Goal: Check status: Check status

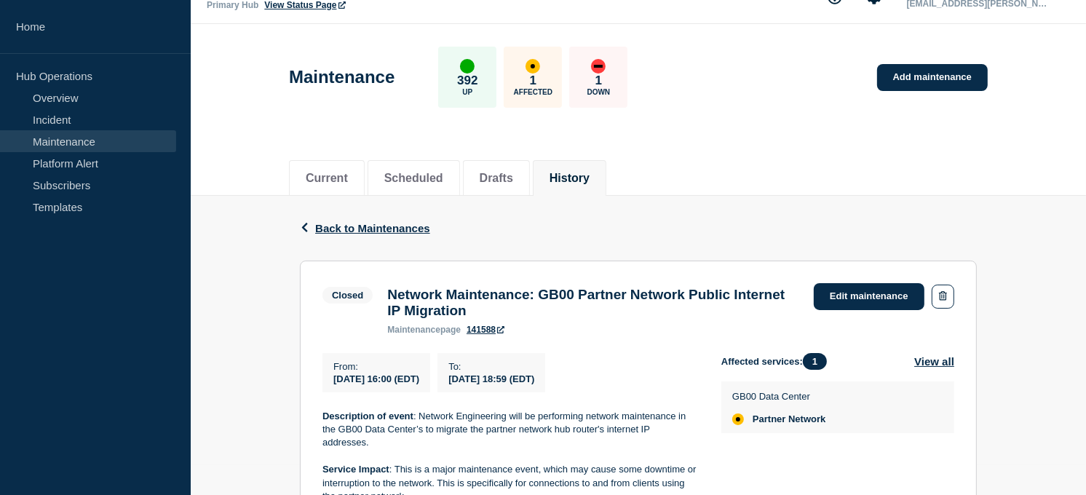
scroll to position [27, 0]
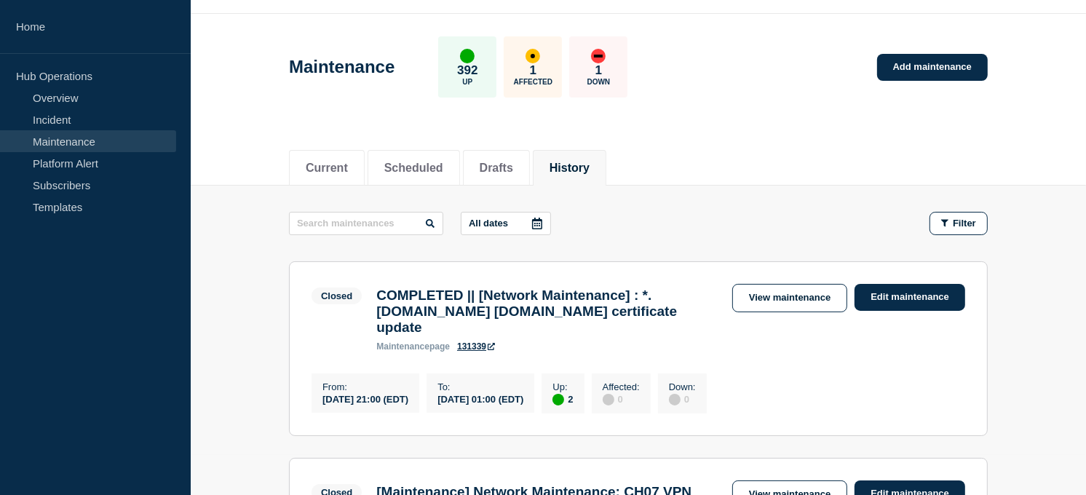
scroll to position [34, 0]
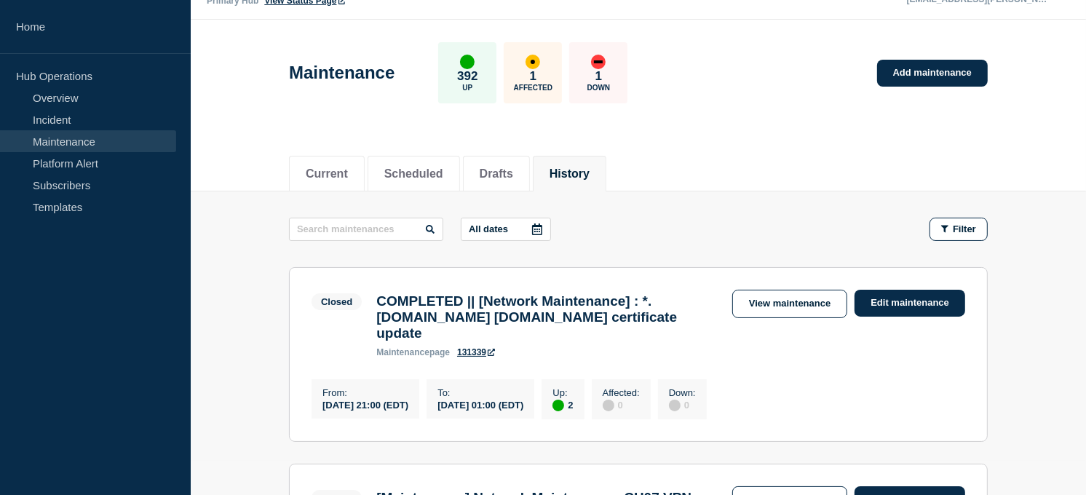
click at [60, 137] on link "Maintenance" at bounding box center [88, 141] width 176 height 22
click at [498, 181] on li "Drafts" at bounding box center [496, 174] width 67 height 36
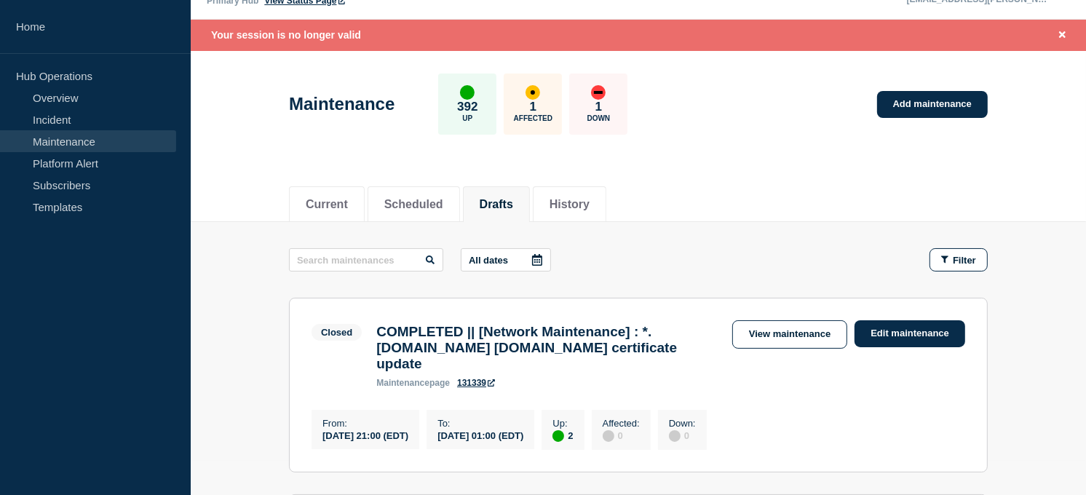
click at [440, 176] on div "Current Scheduled Drafts History" at bounding box center [638, 196] width 699 height 49
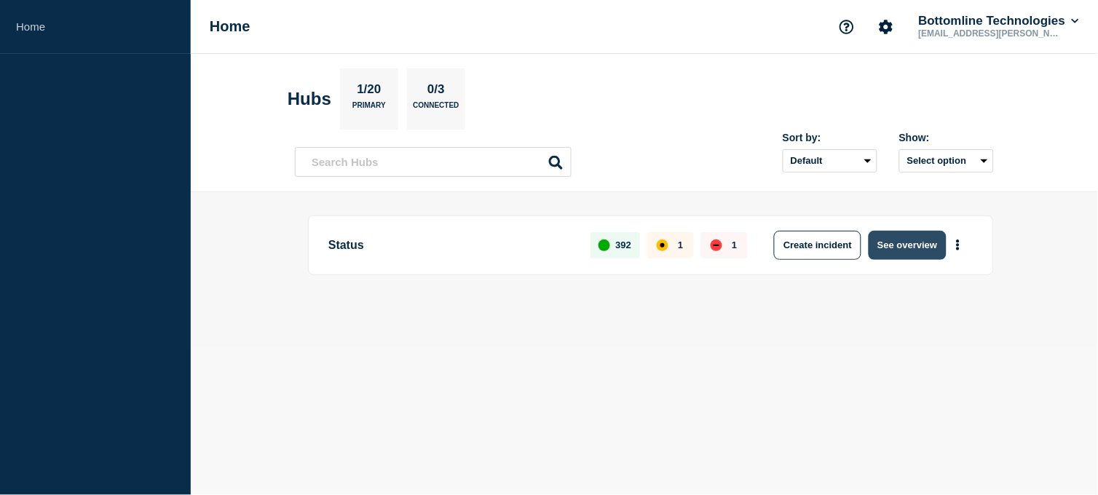
click at [907, 241] on button "See overview" at bounding box center [906, 245] width 77 height 29
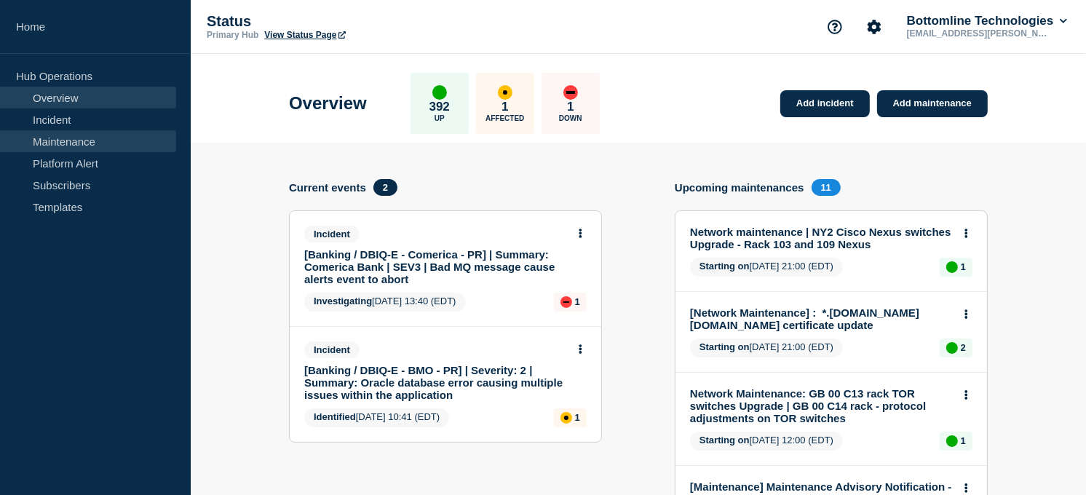
click at [87, 139] on link "Maintenance" at bounding box center [88, 141] width 176 height 22
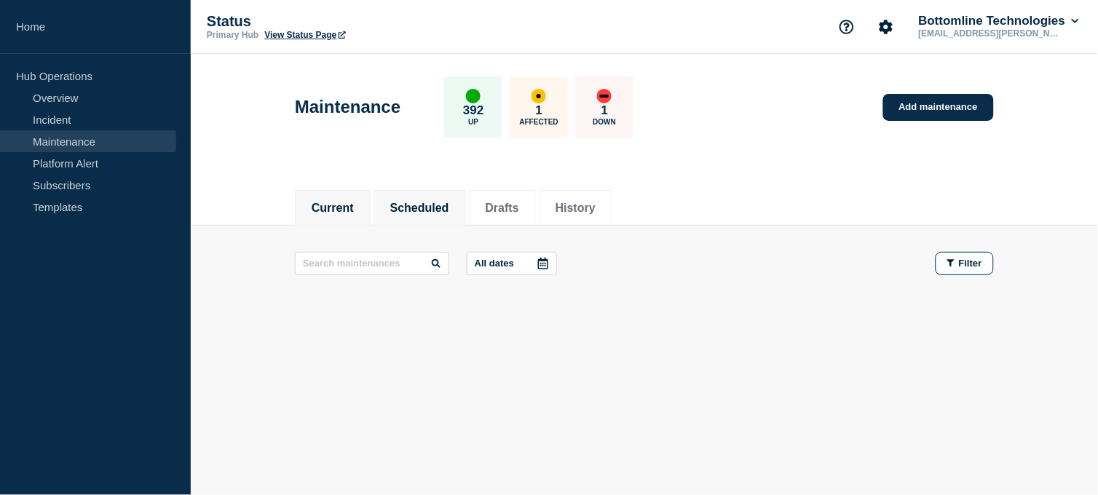
click at [427, 210] on button "Scheduled" at bounding box center [419, 208] width 59 height 13
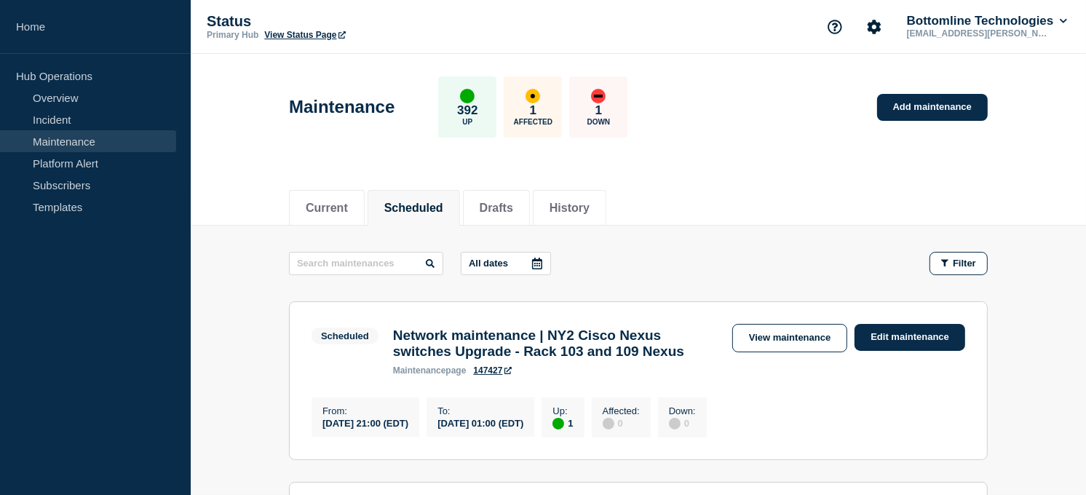
click at [543, 256] on div at bounding box center [537, 264] width 26 height 22
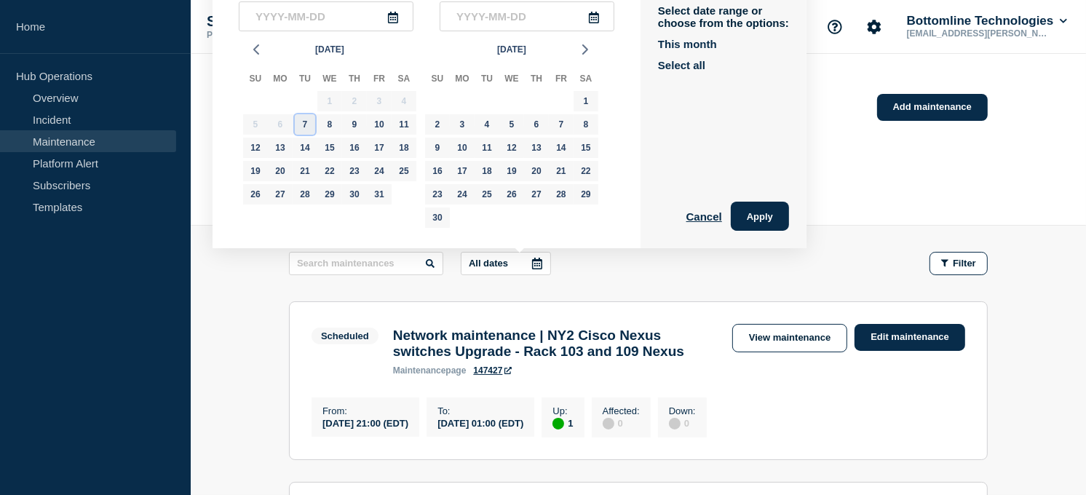
click at [307, 119] on div "7" at bounding box center [305, 124] width 20 height 20
type input "2025-10-07"
click at [301, 170] on div "21" at bounding box center [305, 171] width 20 height 20
type input "2025-10-21"
click at [773, 218] on button "Apply" at bounding box center [760, 216] width 58 height 29
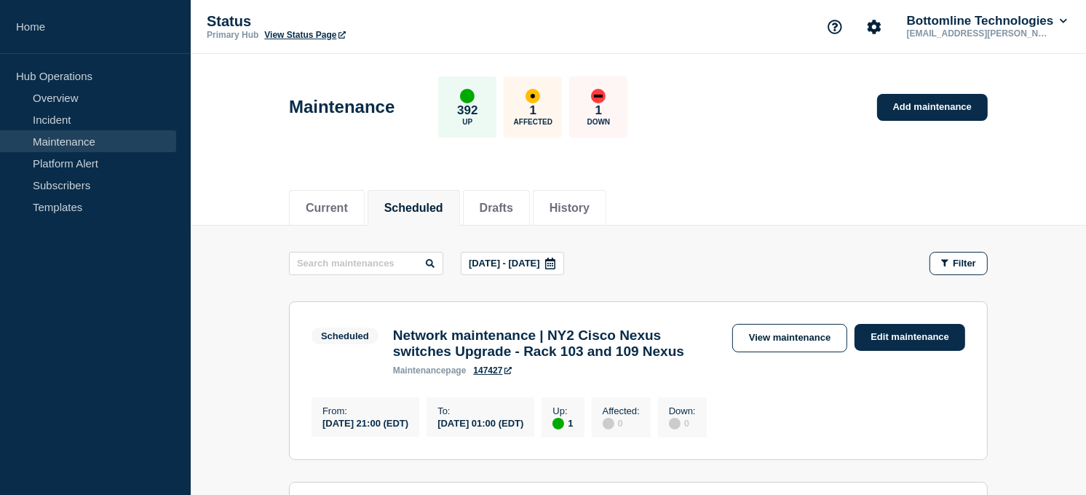
click at [701, 182] on div "Current Scheduled Drafts History" at bounding box center [638, 199] width 699 height 49
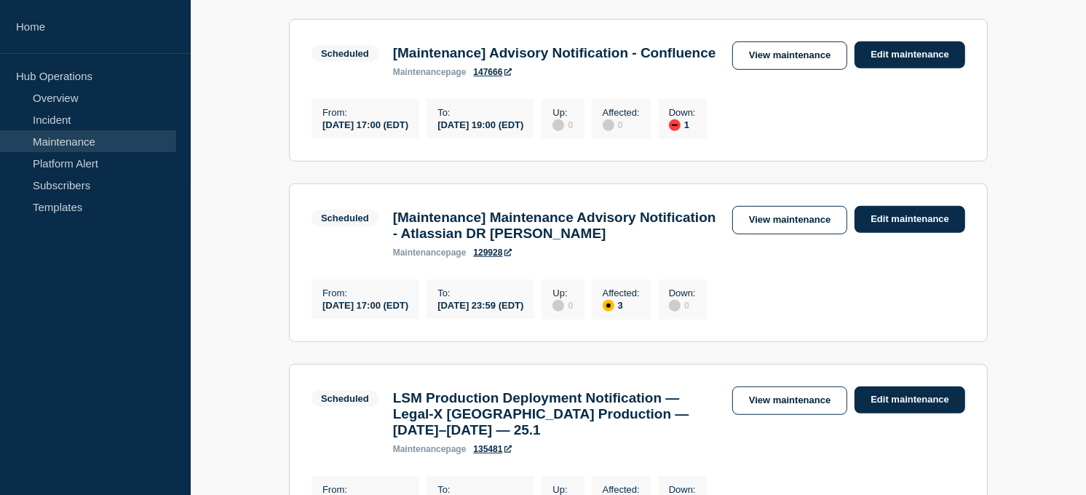
scroll to position [846, 0]
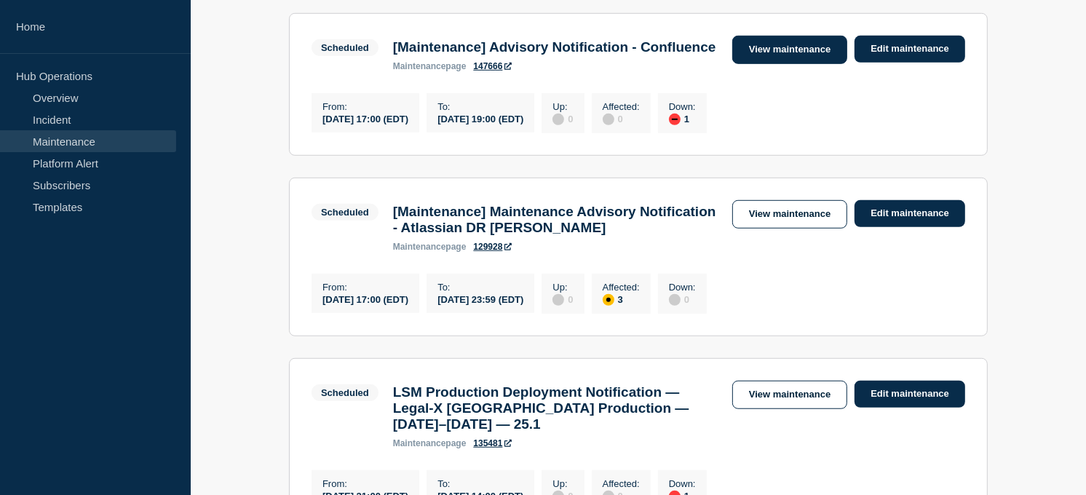
click at [784, 64] on link "View maintenance" at bounding box center [789, 50] width 115 height 28
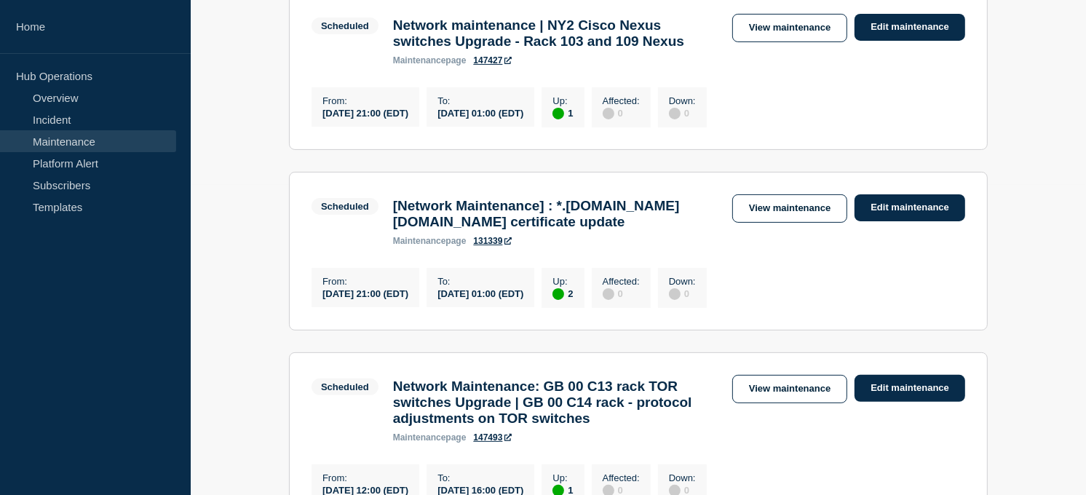
scroll to position [231, 0]
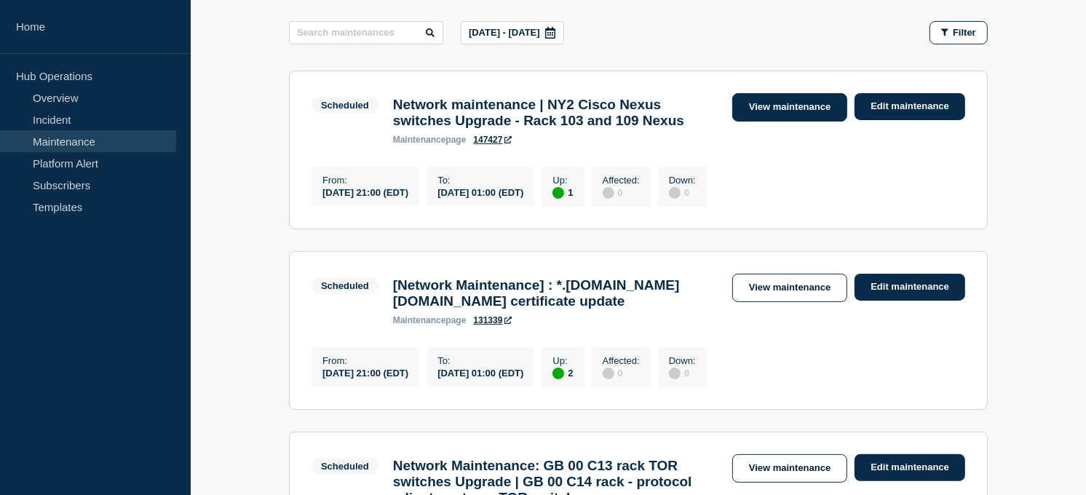
click at [769, 100] on link "View maintenance" at bounding box center [789, 107] width 115 height 28
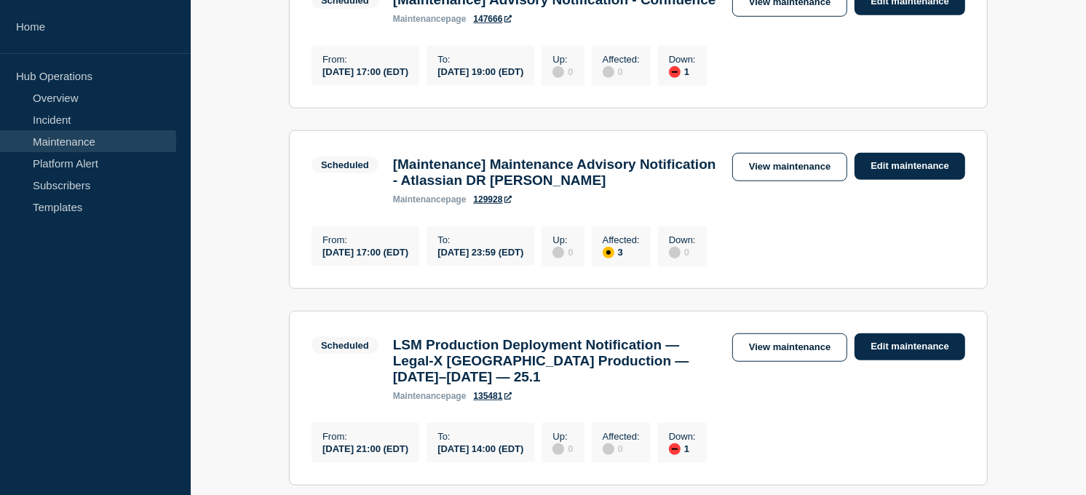
scroll to position [757, 0]
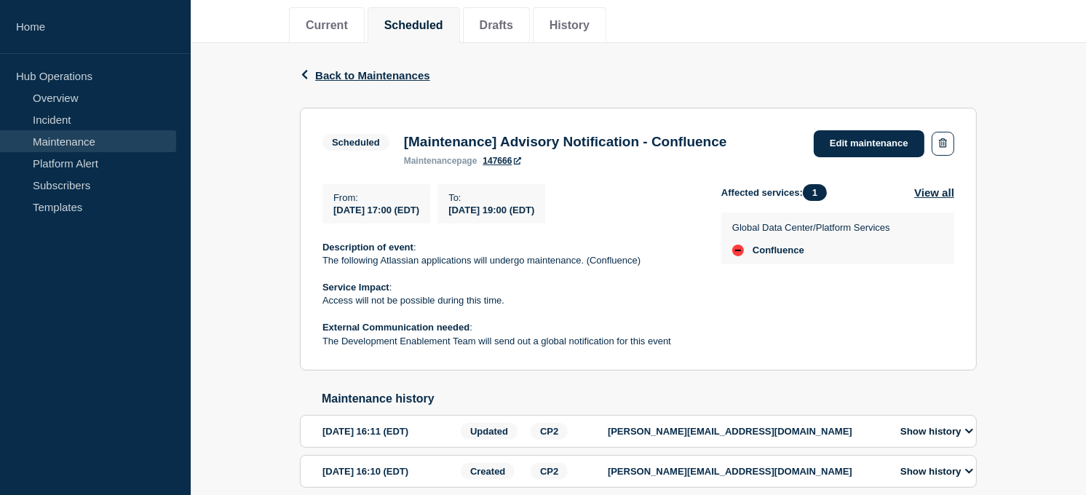
scroll to position [184, 0]
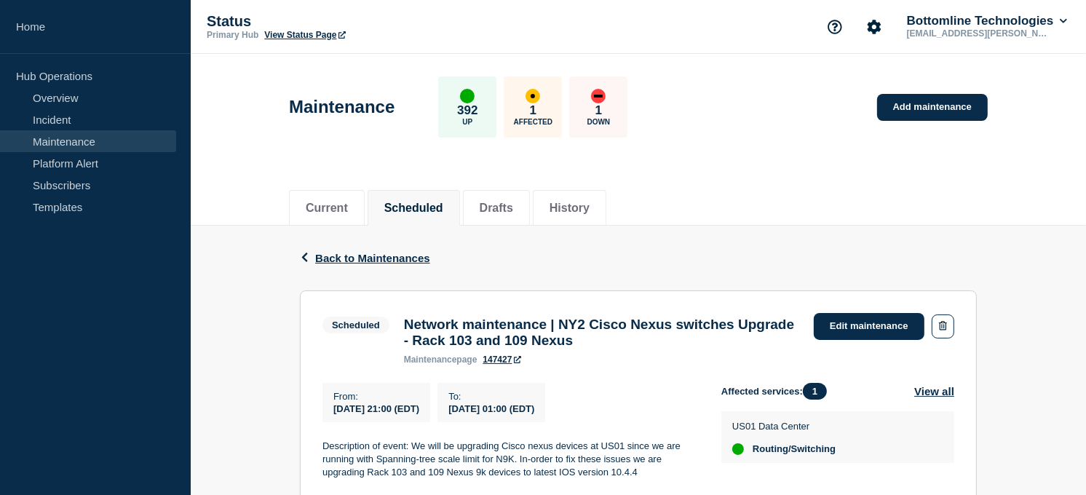
scroll to position [137, 0]
